Goal: Communication & Community: Answer question/provide support

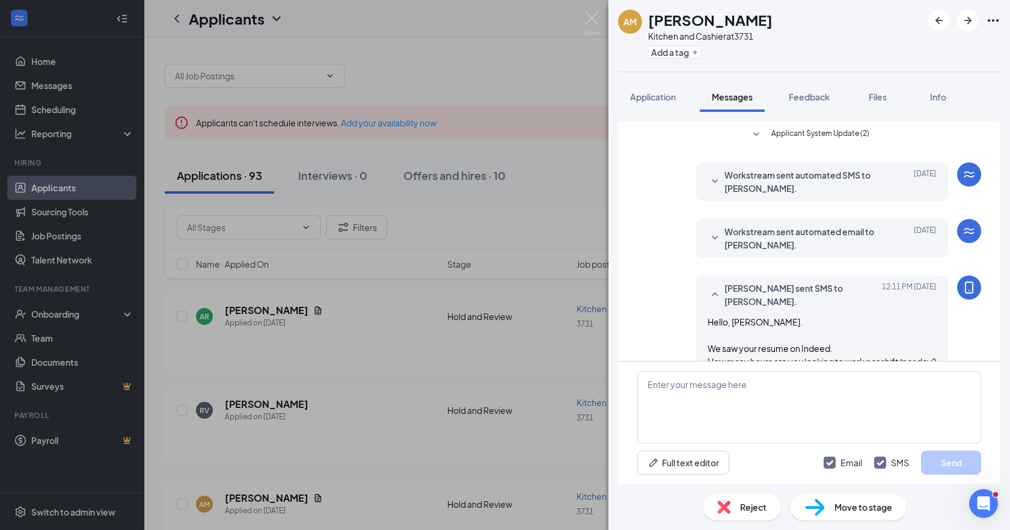
scroll to position [248, 0]
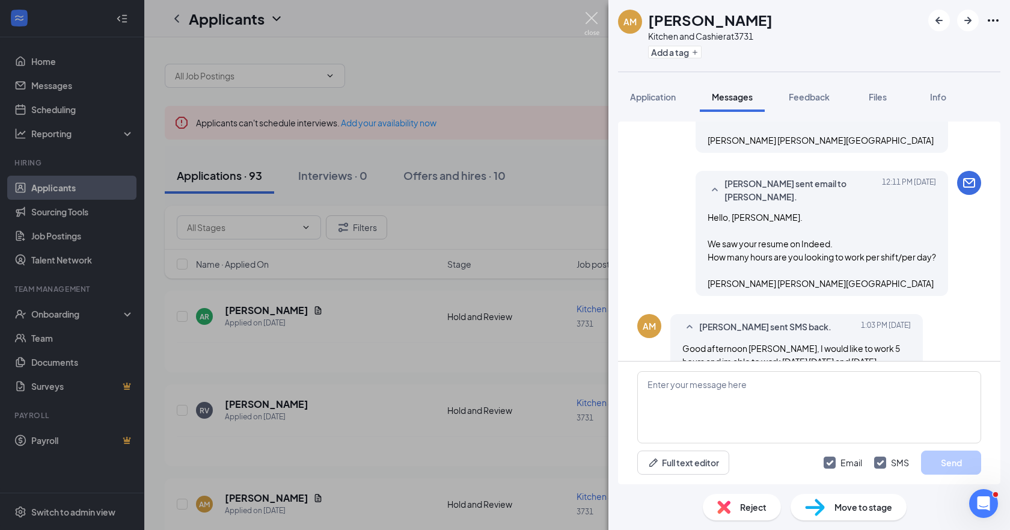
click at [595, 19] on img at bounding box center [591, 23] width 15 height 23
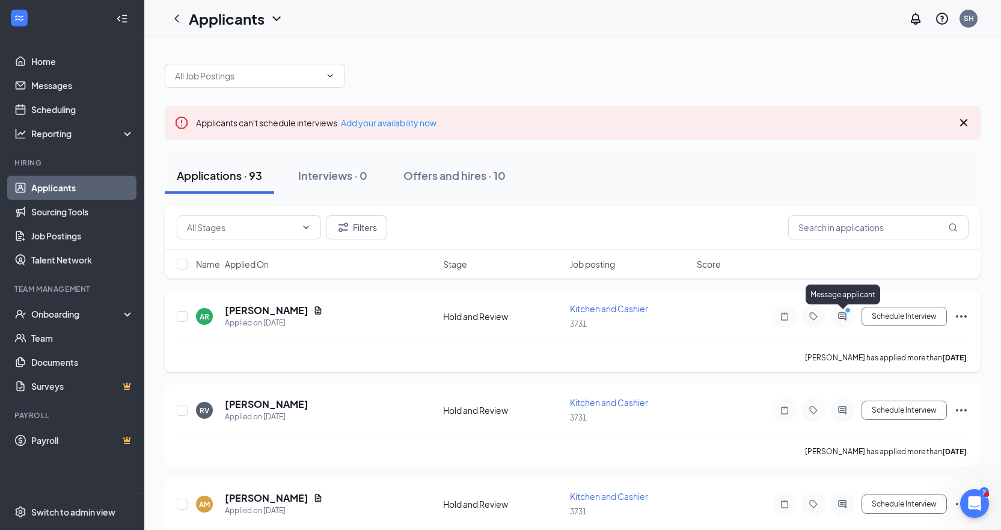
click at [845, 311] on icon "PrimaryDot" at bounding box center [849, 312] width 14 height 10
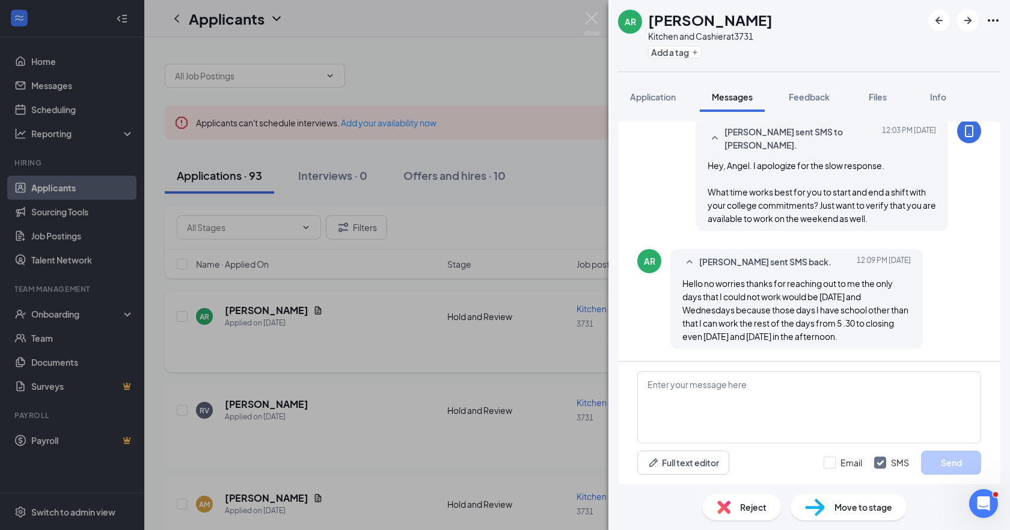
scroll to position [665, 0]
drag, startPoint x: 663, startPoint y: 384, endPoint x: 654, endPoint y: 365, distance: 20.7
click at [663, 375] on textarea at bounding box center [809, 407] width 344 height 72
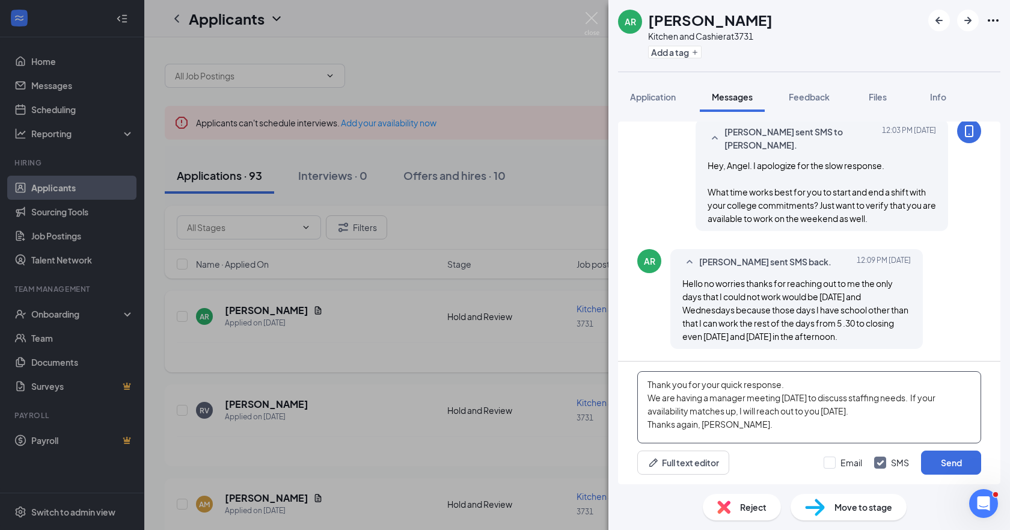
scroll to position [13, 0]
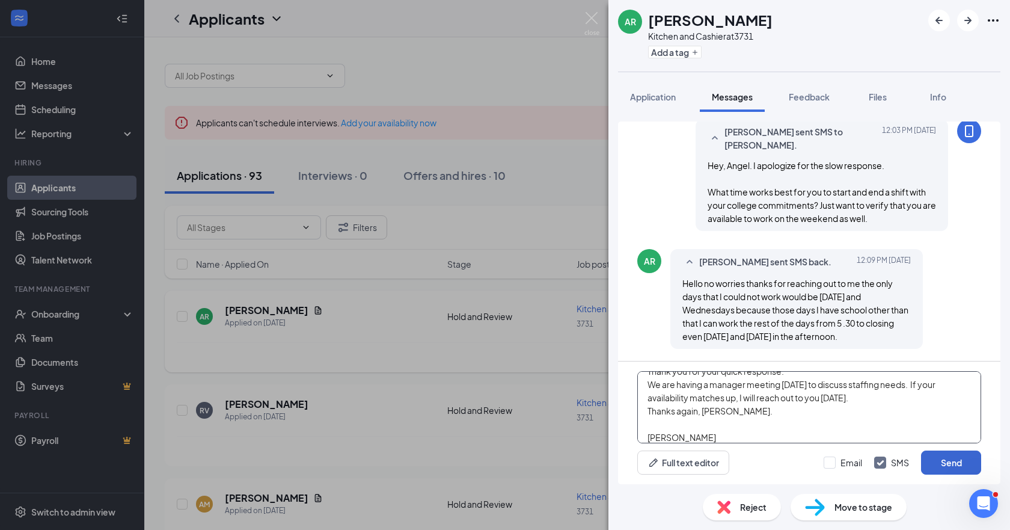
type textarea "Thank you for your quick response. We are having a manager meeting [DATE] to di…"
click at [953, 461] on button "Send" at bounding box center [951, 462] width 60 height 24
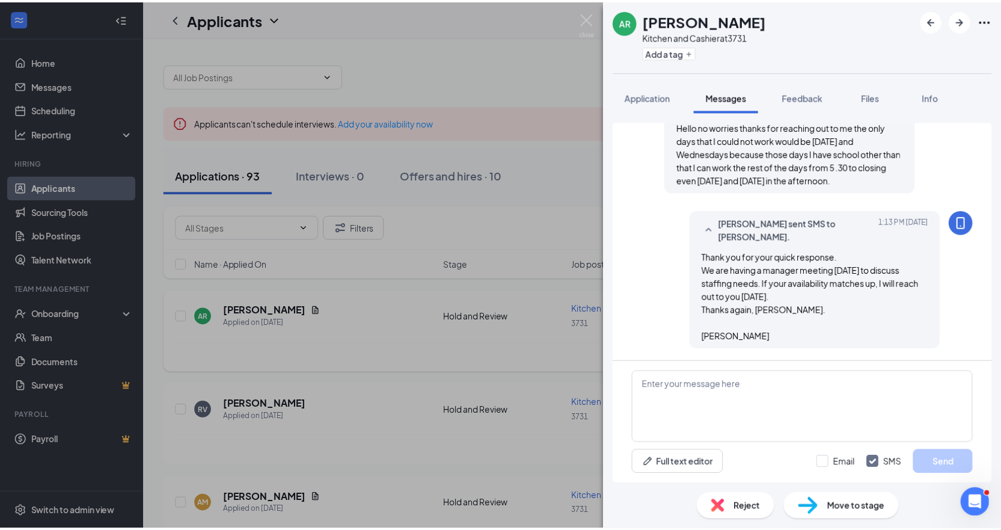
scroll to position [821, 0]
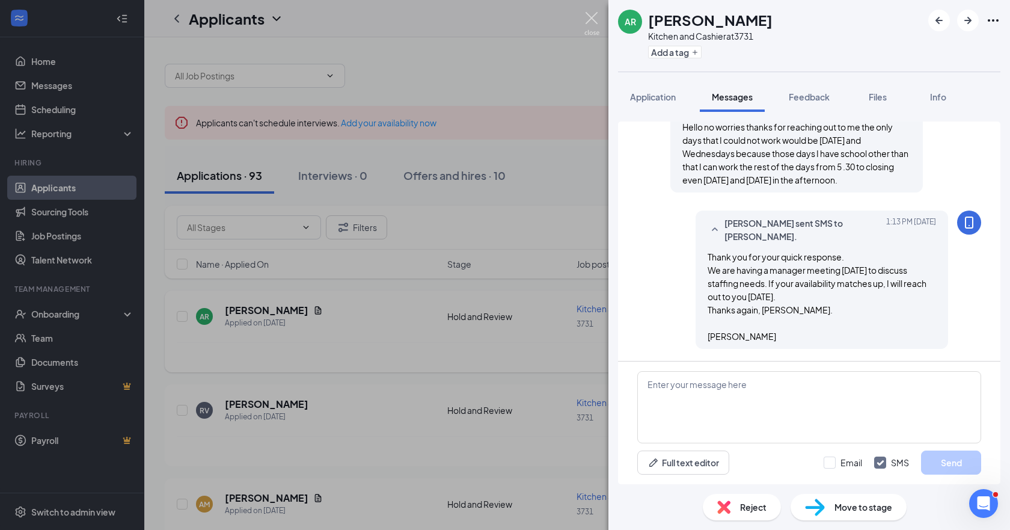
click at [593, 18] on img at bounding box center [591, 23] width 15 height 23
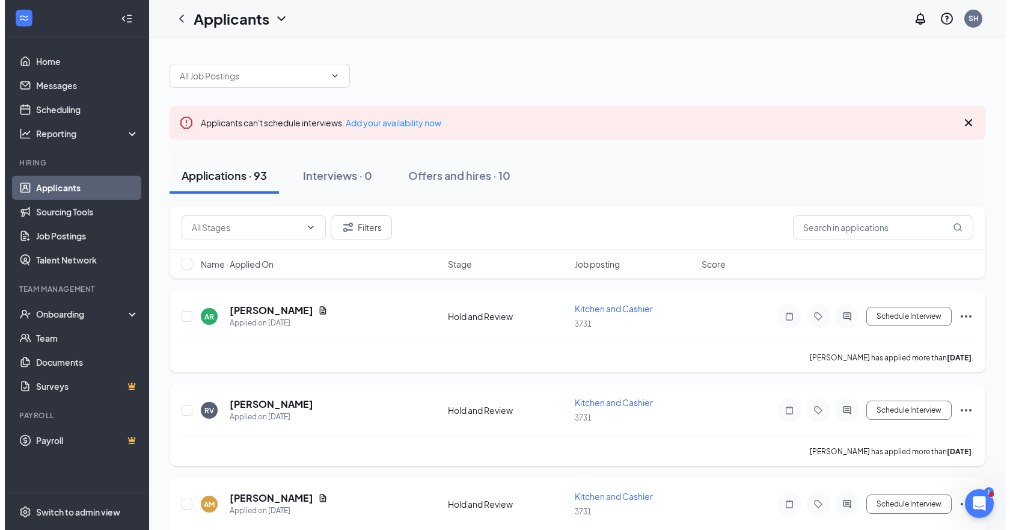
scroll to position [60, 0]
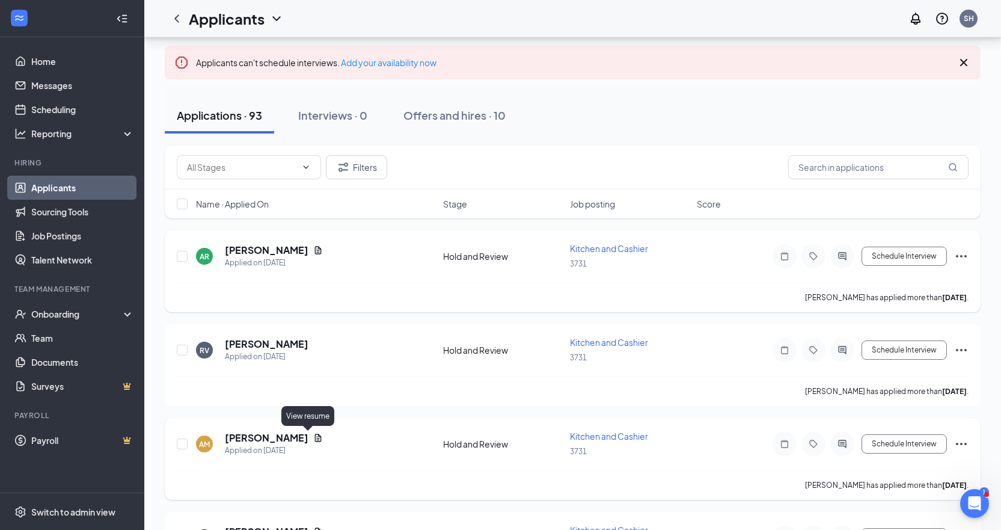
click at [313, 439] on icon "Document" at bounding box center [318, 438] width 10 height 10
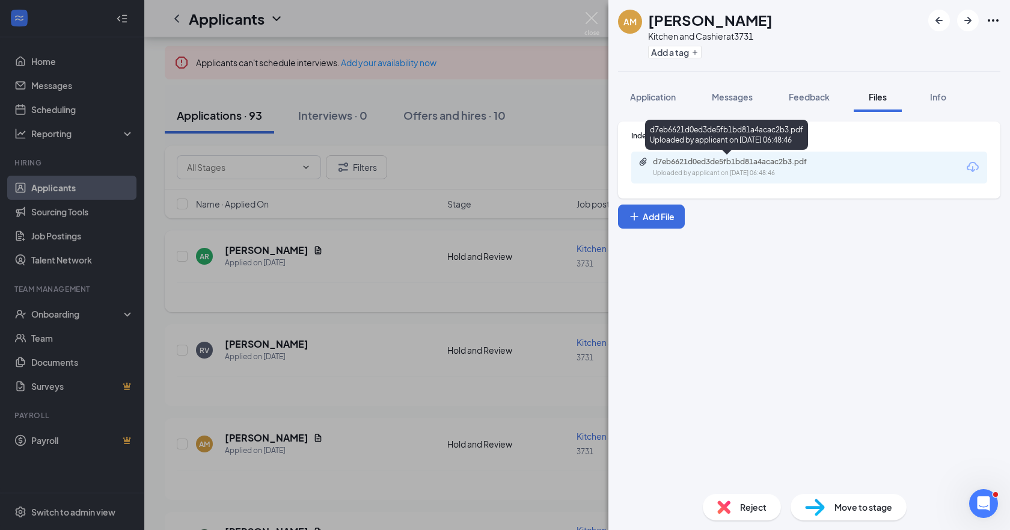
click at [768, 165] on div "d7eb6621d0ed3de5fb1bd81a4acac2b3.pdf" at bounding box center [737, 162] width 168 height 10
click at [664, 94] on span "Application" at bounding box center [653, 96] width 46 height 11
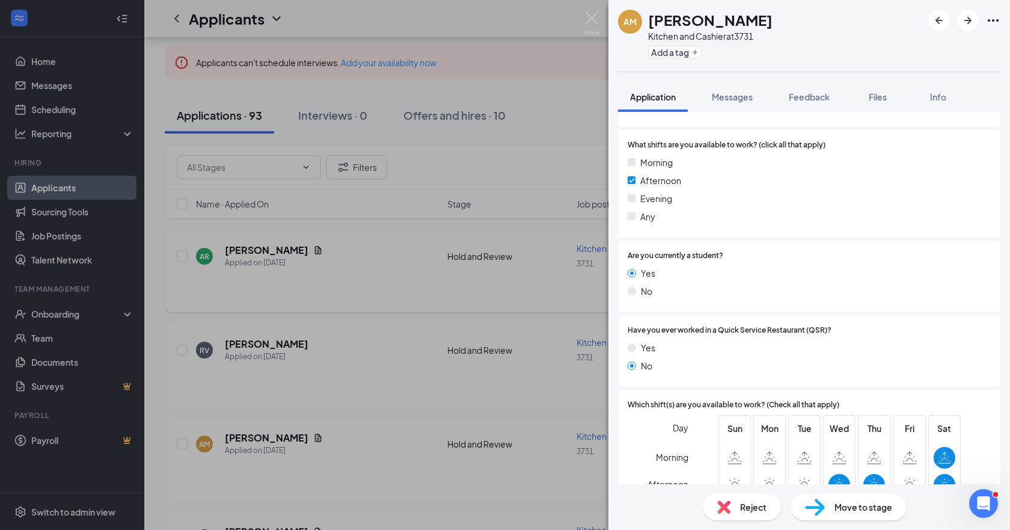
scroll to position [361, 0]
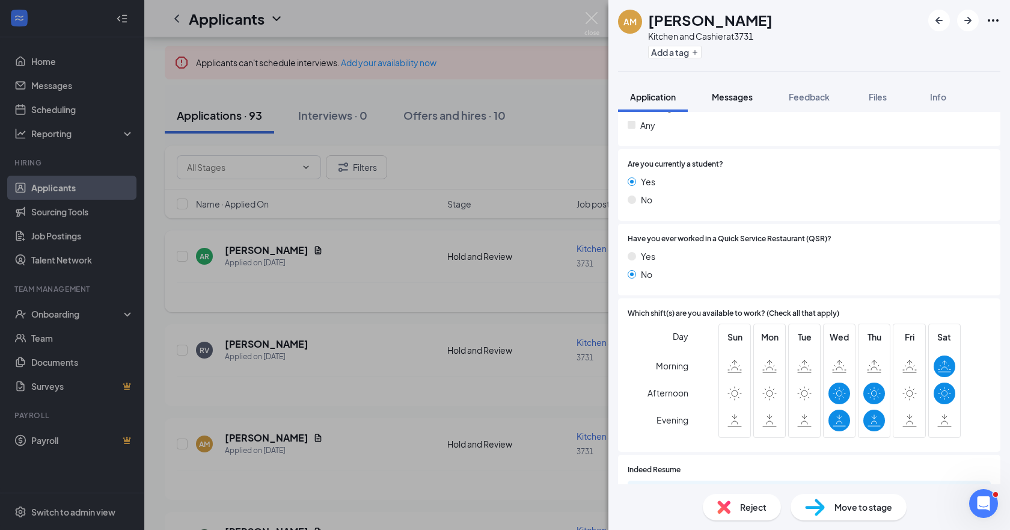
click at [733, 97] on span "Messages" at bounding box center [732, 96] width 41 height 11
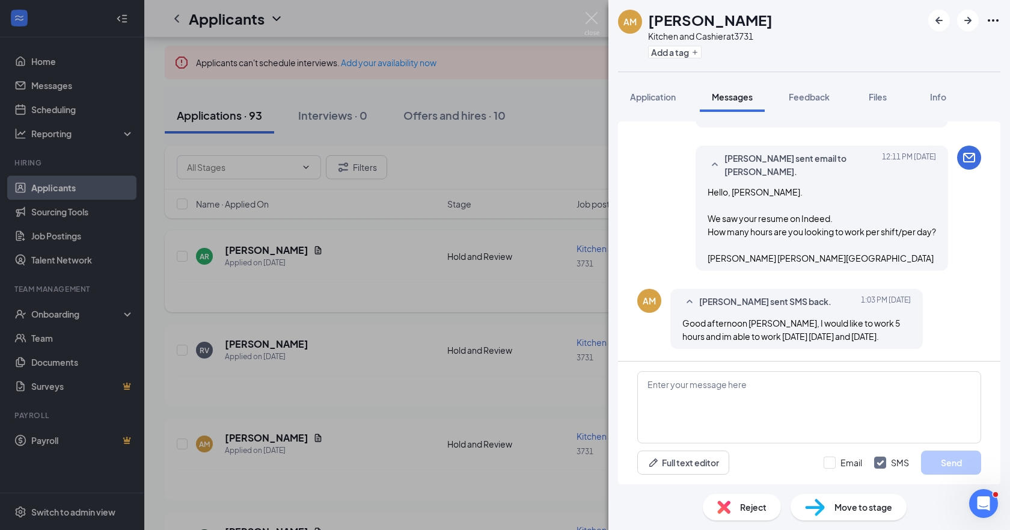
scroll to position [326, 0]
click at [661, 384] on textarea at bounding box center [809, 407] width 344 height 72
click at [794, 398] on textarea "Thank you for the quick reply. :) We schedule by sales and events but 3 - 5 hou…" at bounding box center [809, 407] width 344 height 72
click at [674, 412] on textarea "Thank you for the quick reply. :) We schedule by sales and events but between 3…" at bounding box center [809, 407] width 344 height 72
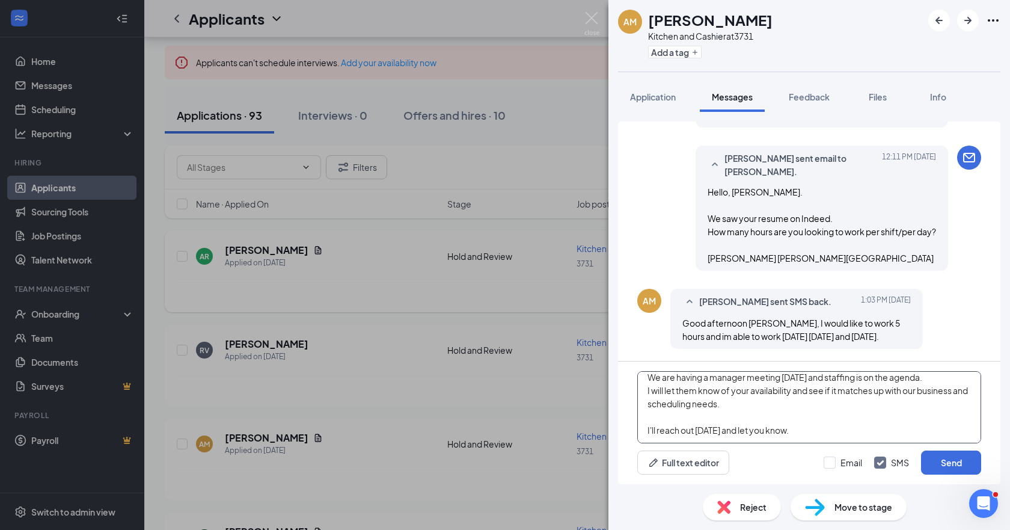
scroll to position [79, 0]
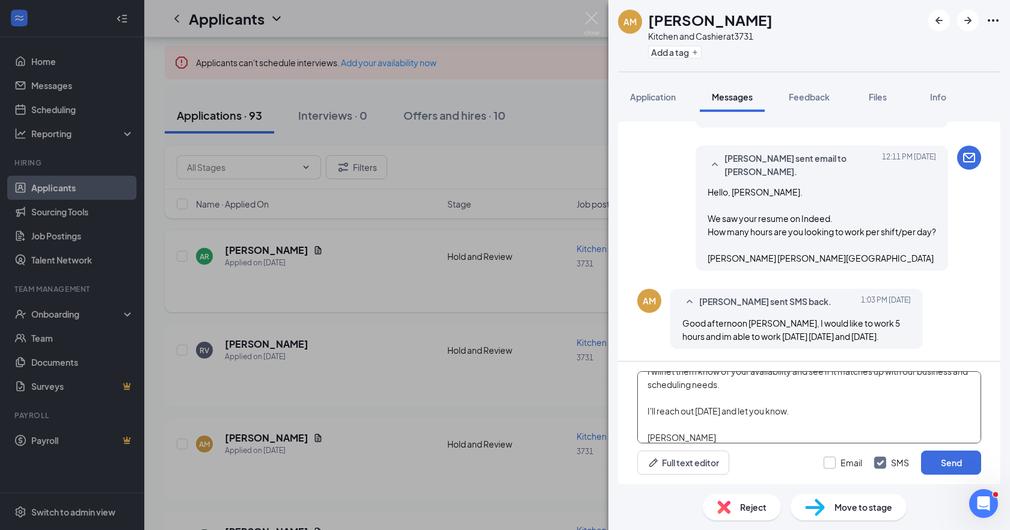
type textarea "Thank you for the quick reply. :) We schedule by sales and events but between 3…"
click at [830, 466] on input "Email" at bounding box center [843, 462] width 38 height 12
checkbox input "true"
click at [946, 460] on button "Send" at bounding box center [951, 462] width 60 height 24
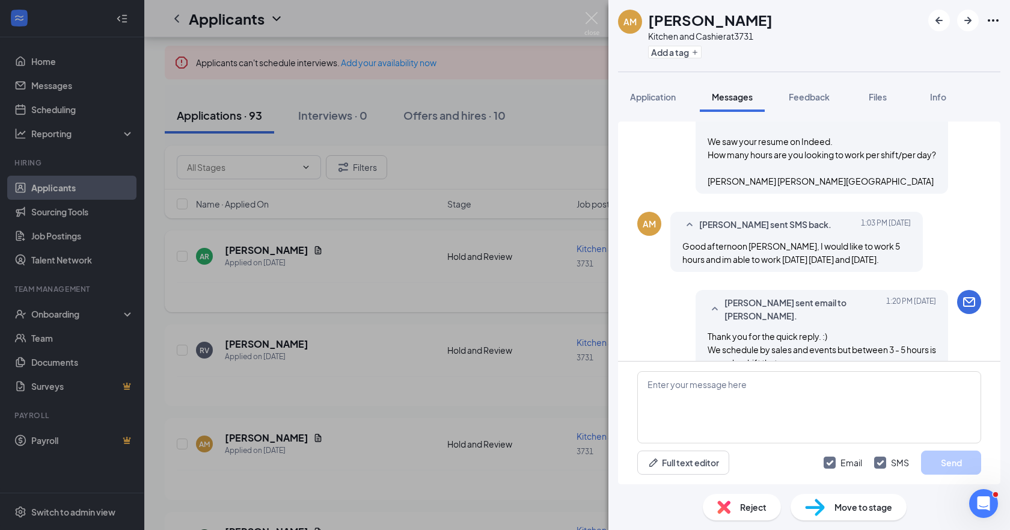
scroll to position [410, 0]
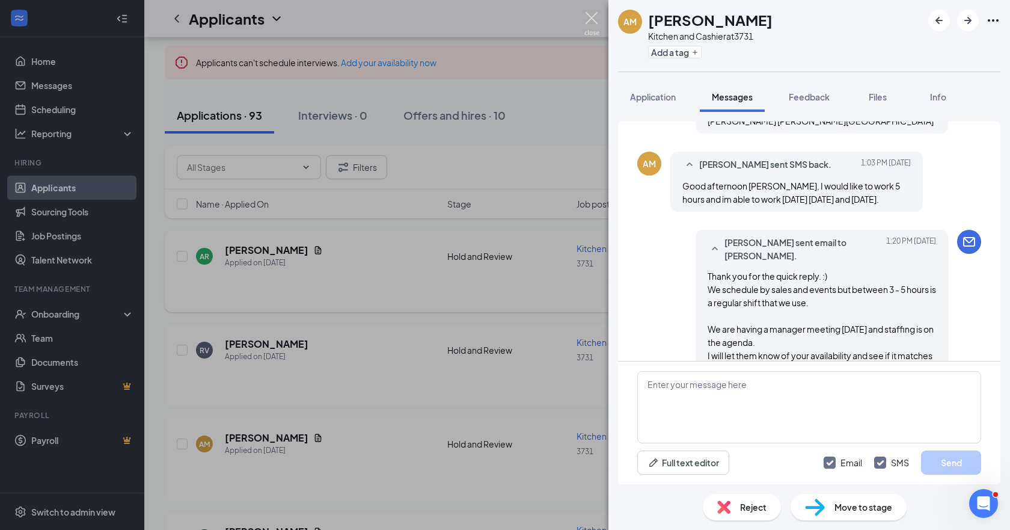
click at [591, 14] on img at bounding box center [591, 23] width 15 height 23
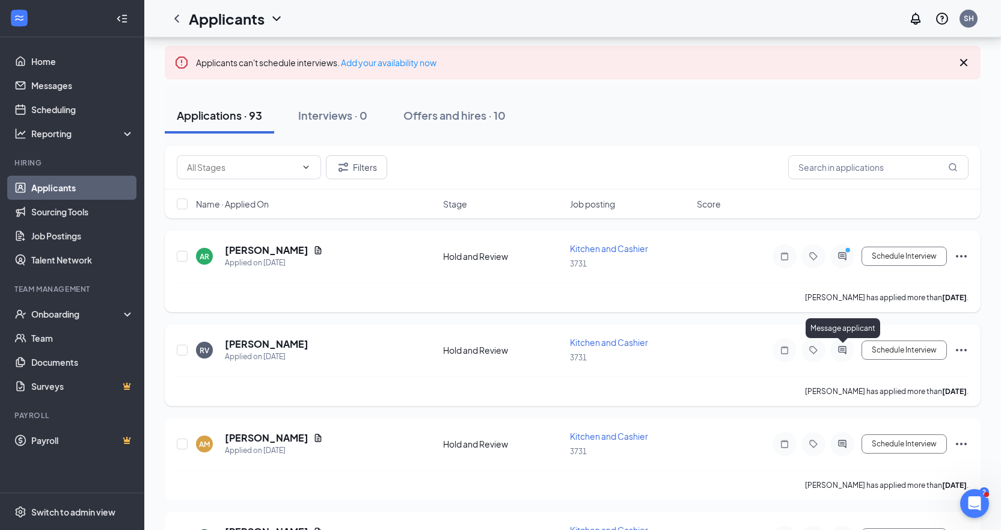
click at [842, 346] on icon "ActiveChat" at bounding box center [842, 350] width 14 height 10
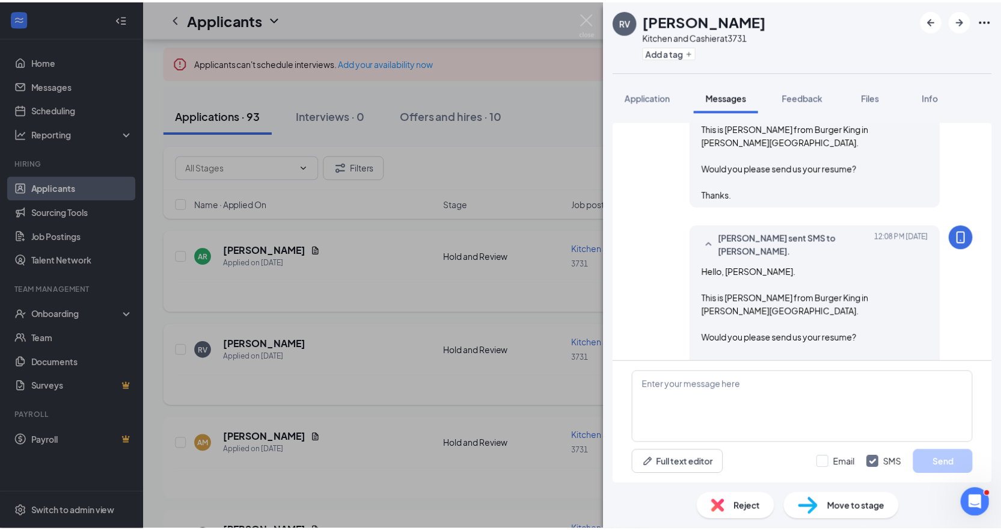
scroll to position [221, 0]
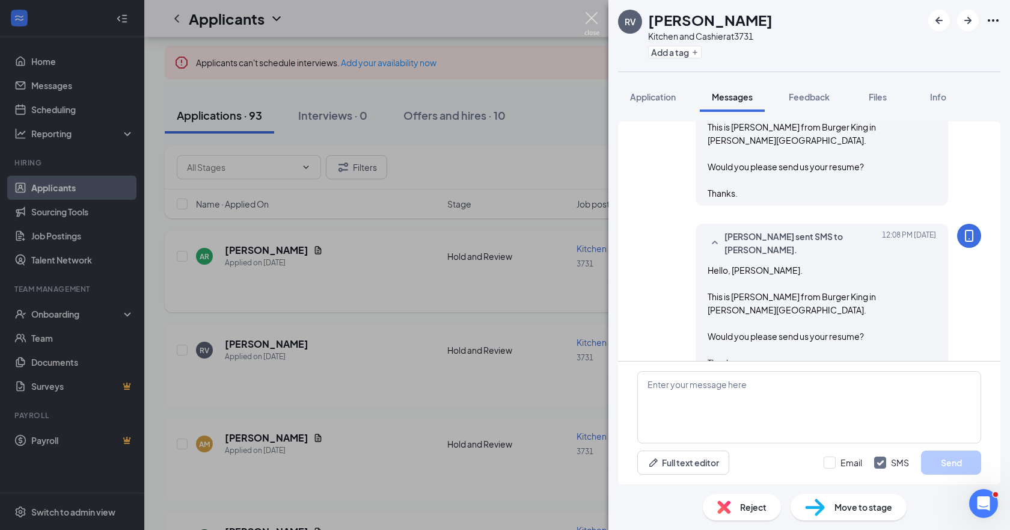
click at [592, 14] on img at bounding box center [591, 23] width 15 height 23
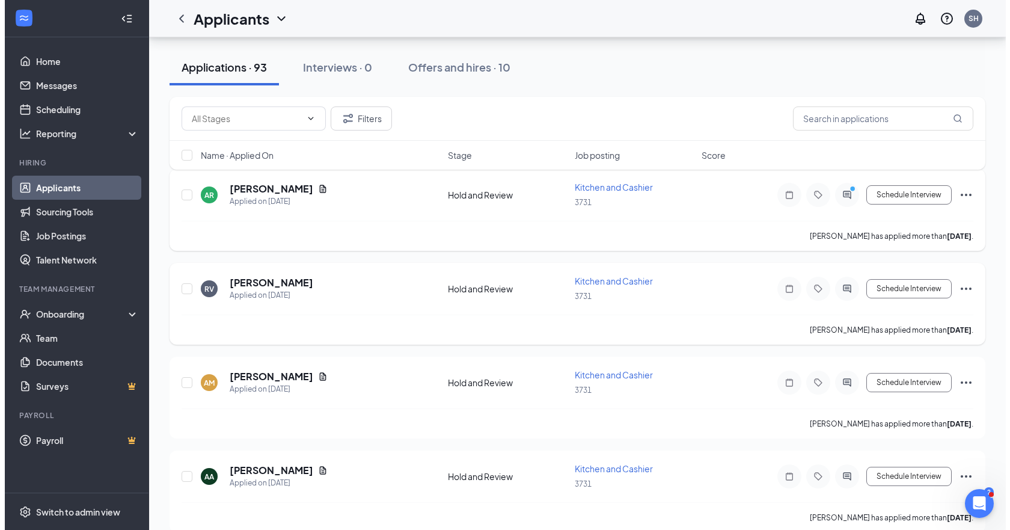
scroll to position [180, 0]
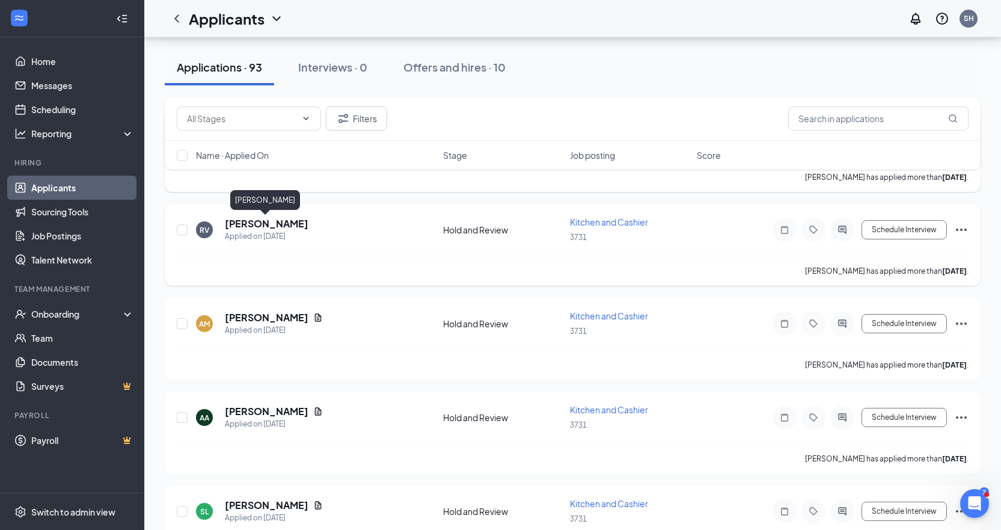
click at [283, 224] on h5 "[PERSON_NAME]" at bounding box center [267, 223] width 84 height 13
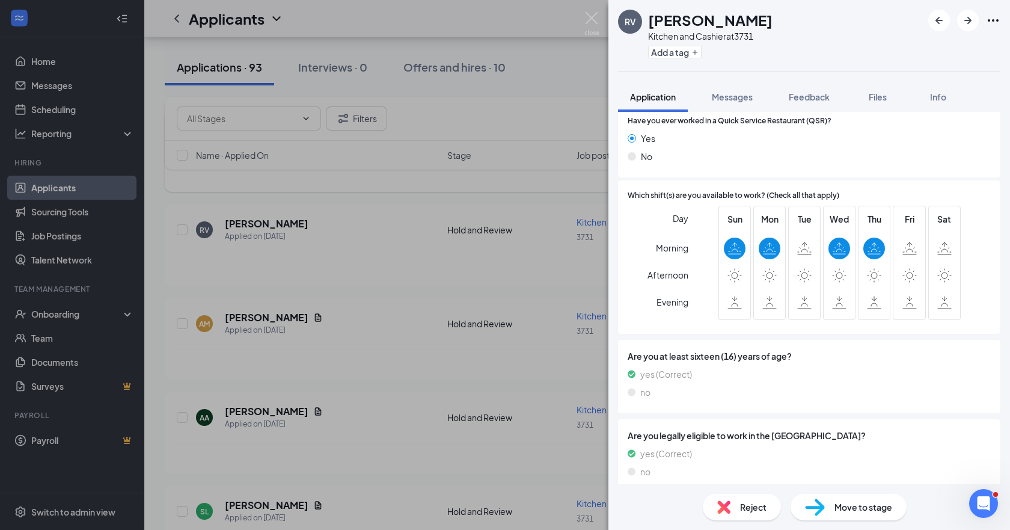
scroll to position [490, 0]
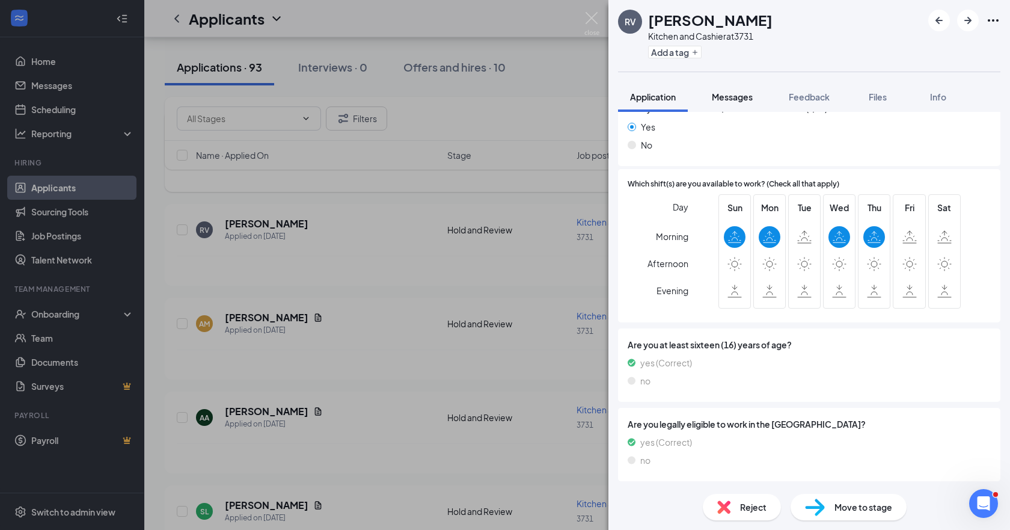
click at [738, 96] on span "Messages" at bounding box center [732, 96] width 41 height 11
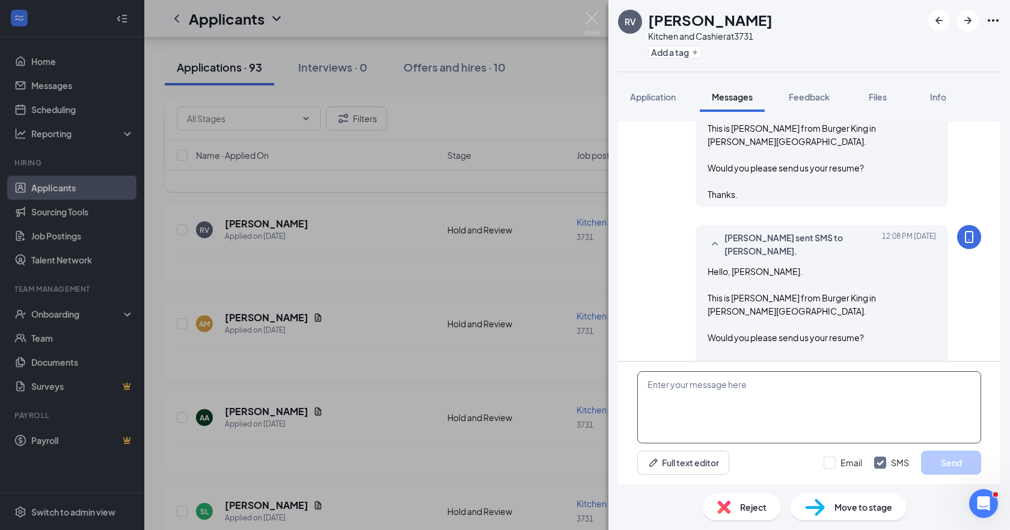
scroll to position [221, 0]
click at [651, 387] on textarea at bounding box center [809, 407] width 344 height 72
type textarea "A"
type textarea "Also, what time are you looking to work on the days you are available and how m…"
click at [831, 460] on input "Email" at bounding box center [843, 462] width 38 height 12
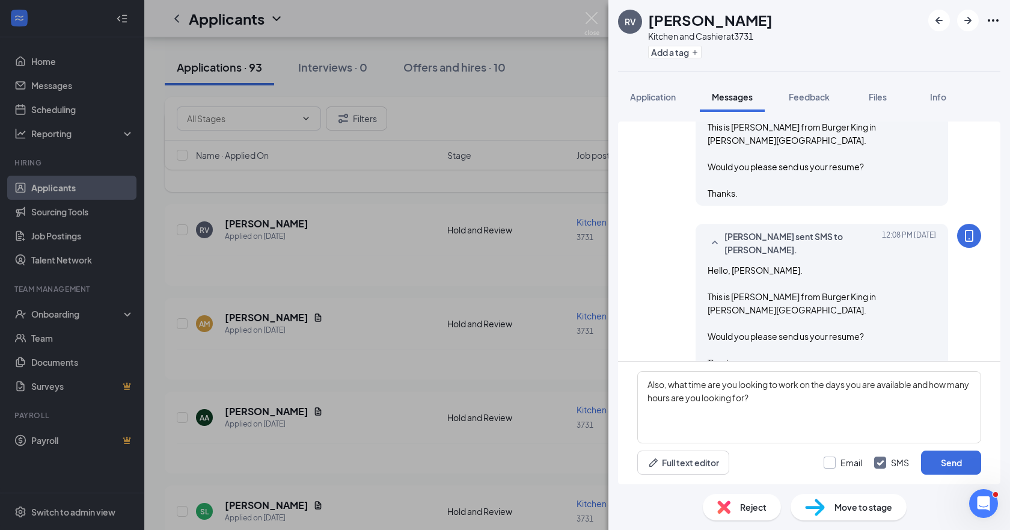
checkbox input "true"
click at [941, 458] on button "Send" at bounding box center [951, 462] width 60 height 24
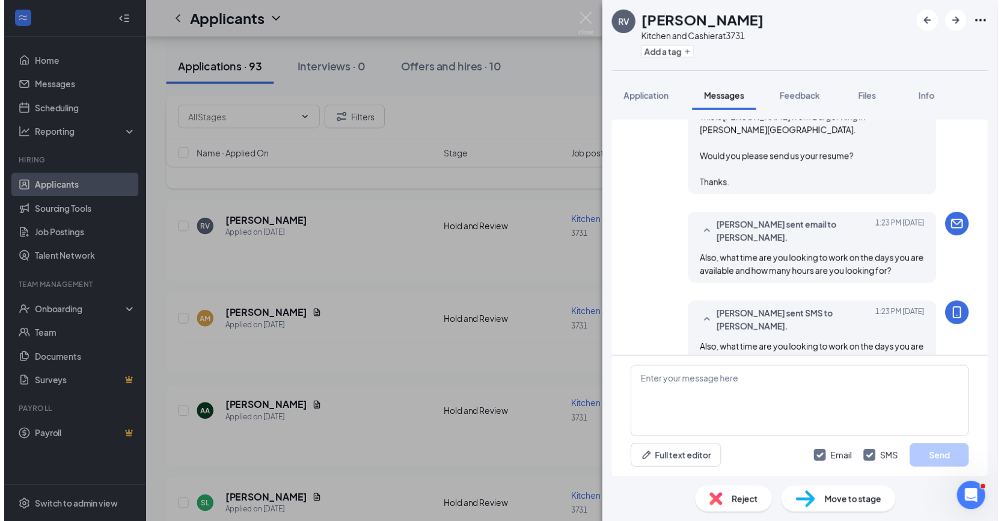
scroll to position [402, 0]
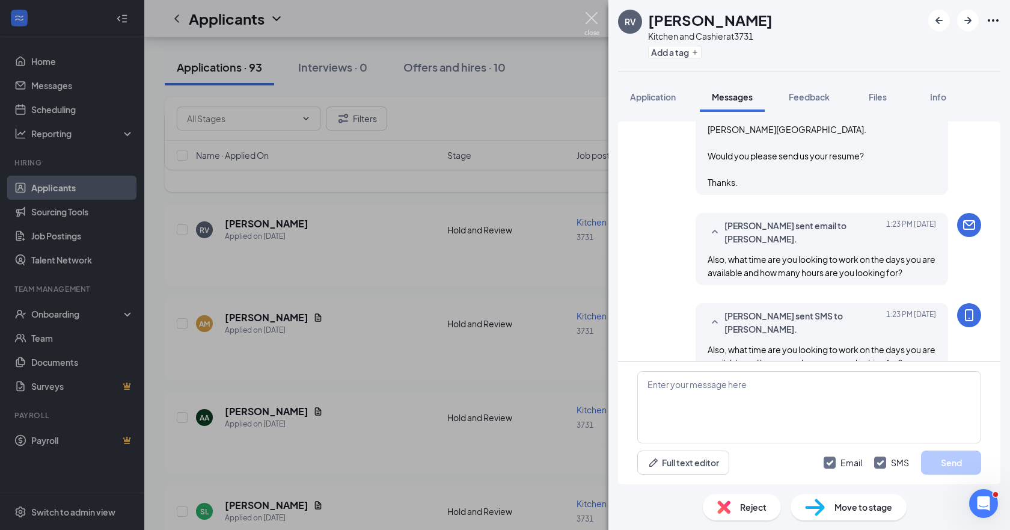
click at [589, 16] on img at bounding box center [591, 23] width 15 height 23
